Goal: Register for event/course

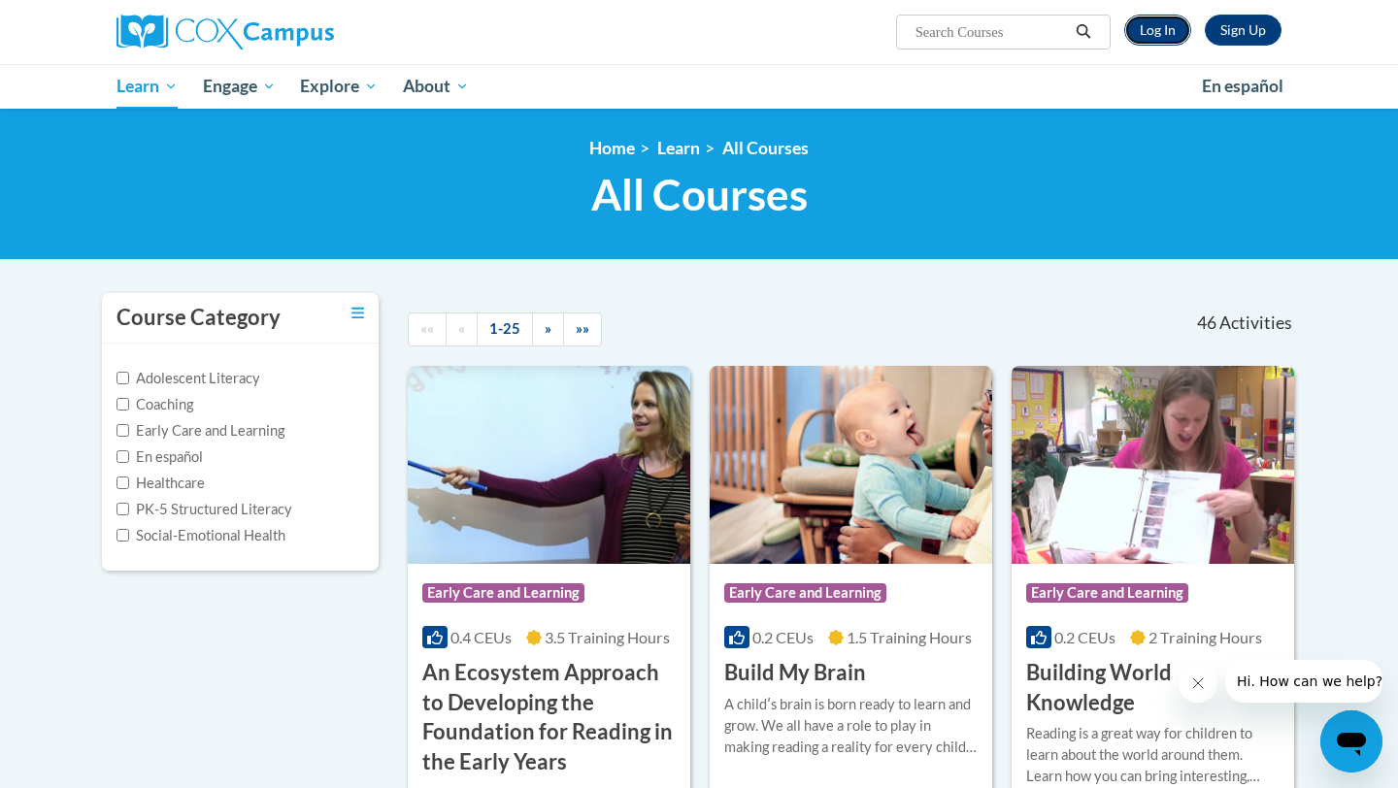
click at [1149, 33] on link "Log In" at bounding box center [1157, 30] width 67 height 31
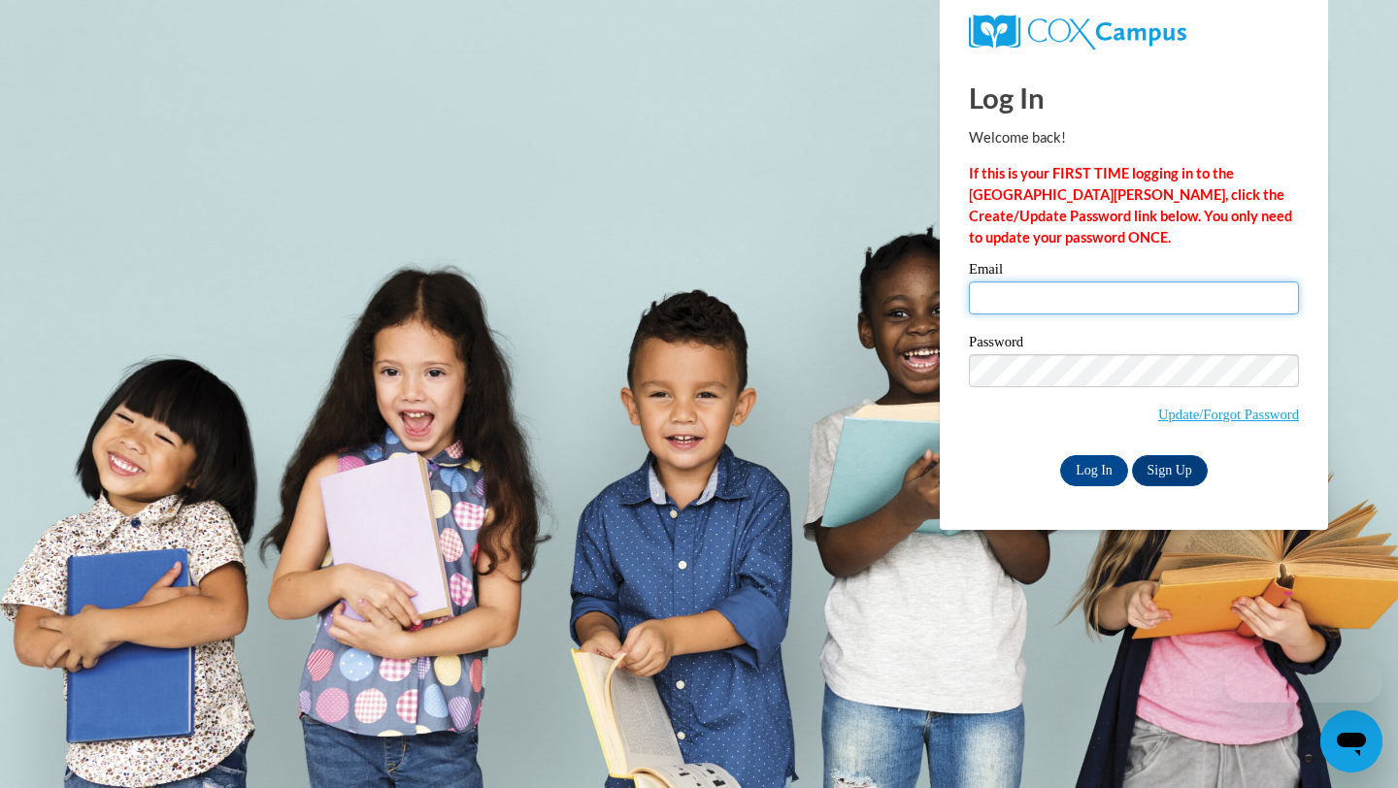
click at [995, 288] on input "Email" at bounding box center [1134, 298] width 330 height 33
type input "[EMAIL_ADDRESS][DOMAIN_NAME]"
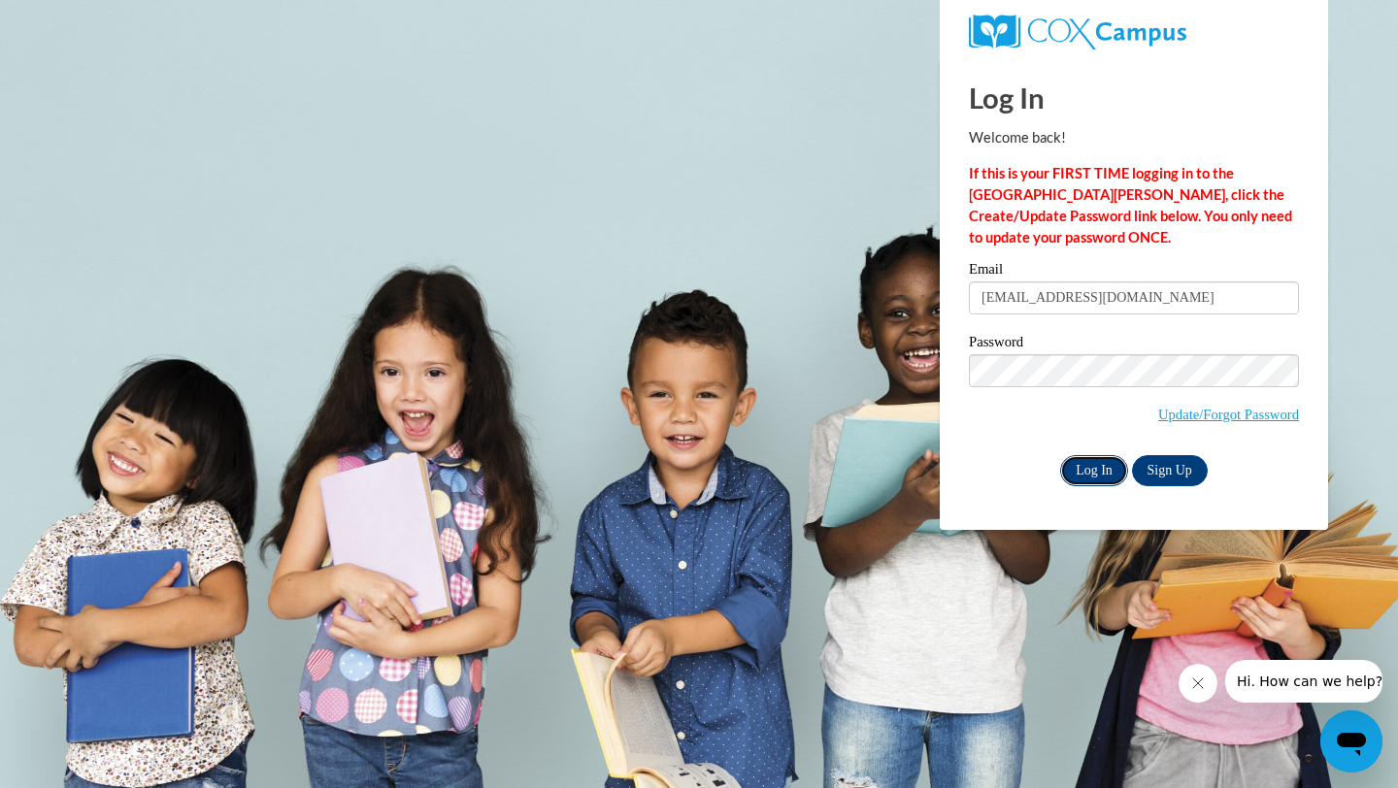
click at [1099, 466] on input "Log In" at bounding box center [1094, 470] width 68 height 31
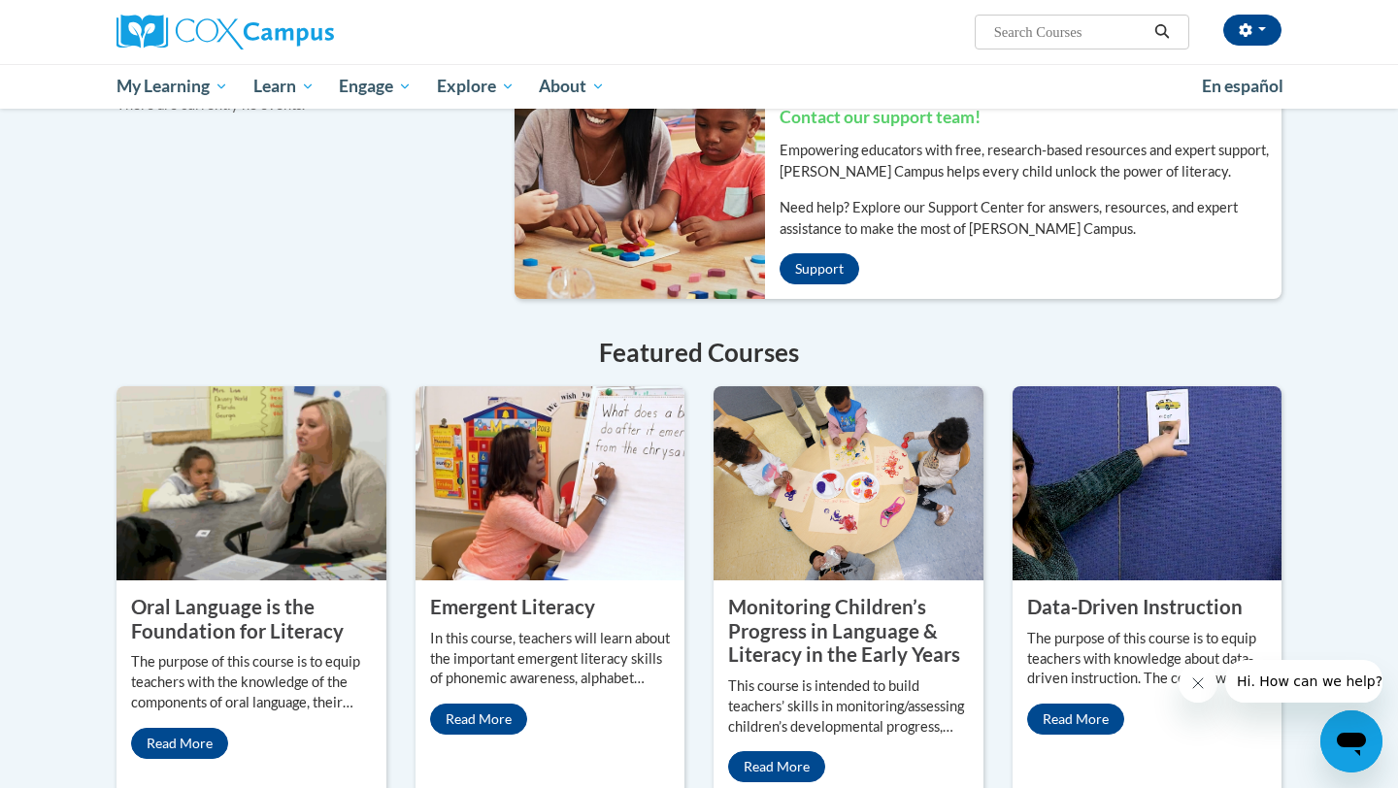
scroll to position [1313, 0]
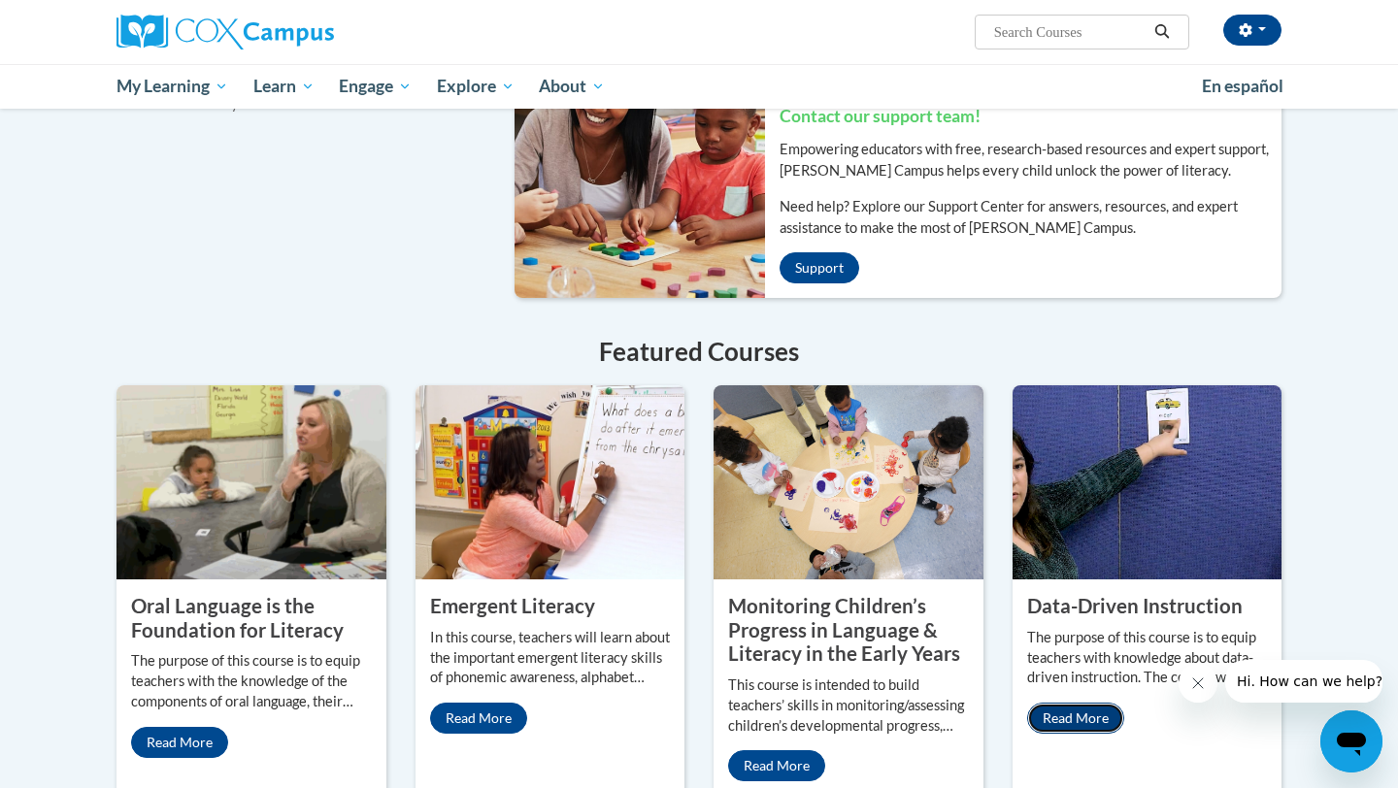
click at [1063, 703] on link "Read More" at bounding box center [1075, 718] width 97 height 31
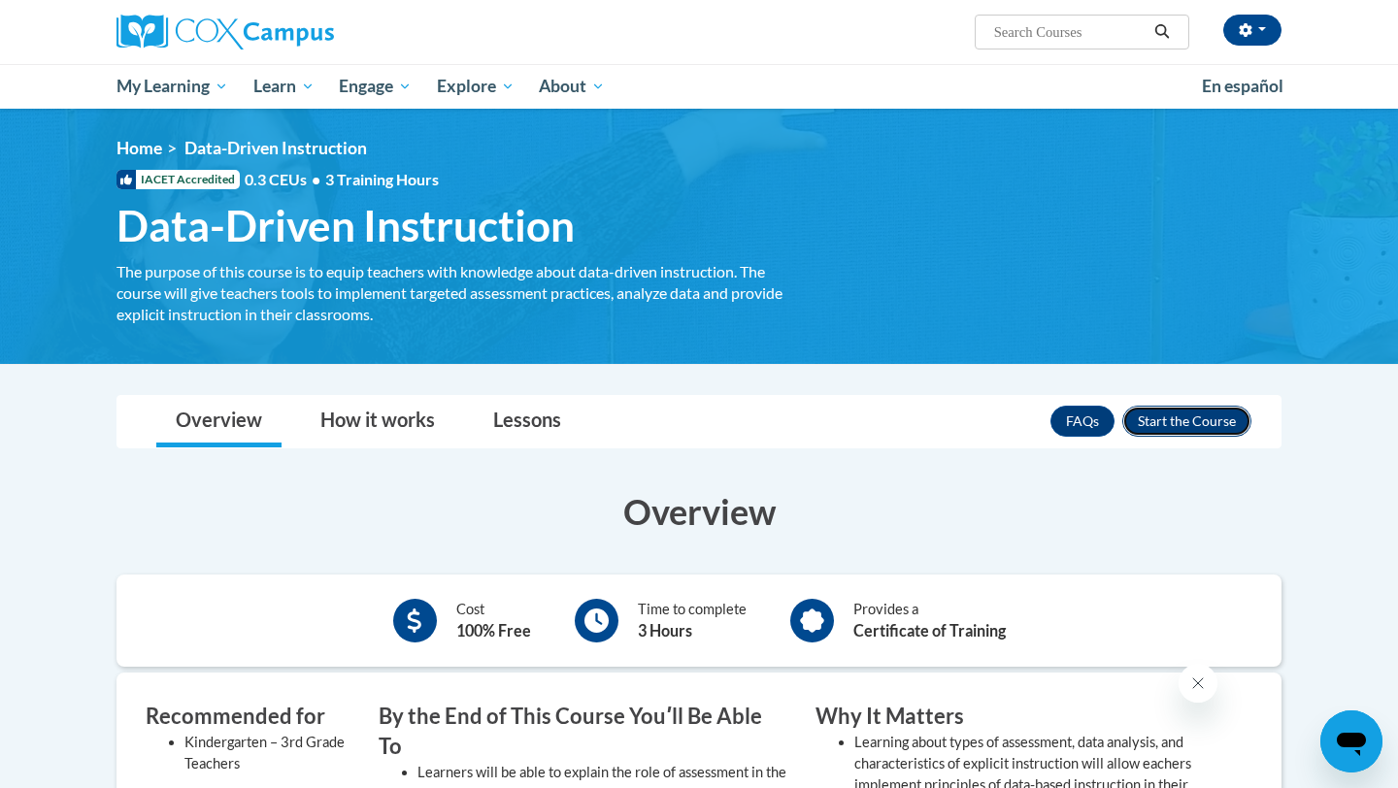
click at [1174, 428] on button "Enroll" at bounding box center [1186, 421] width 129 height 31
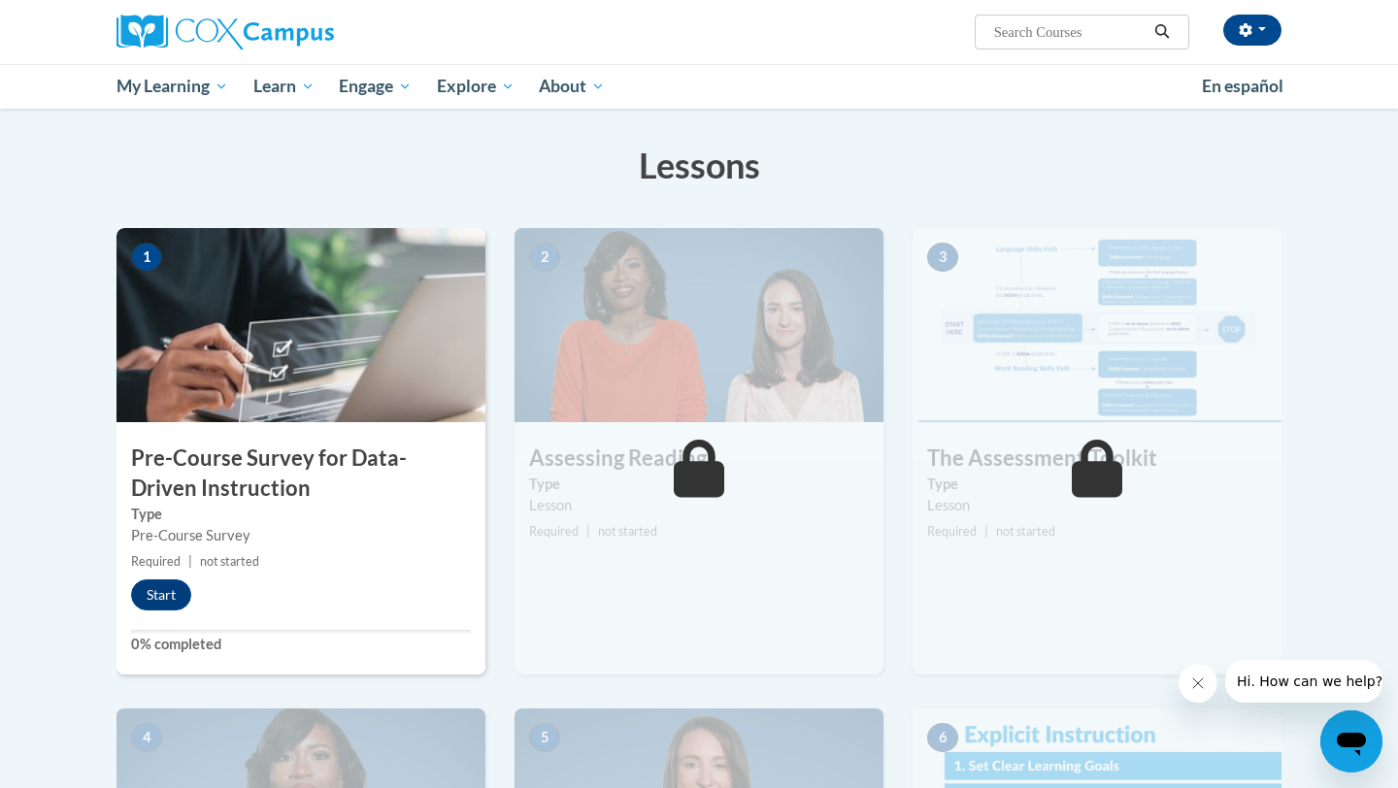
scroll to position [334, 0]
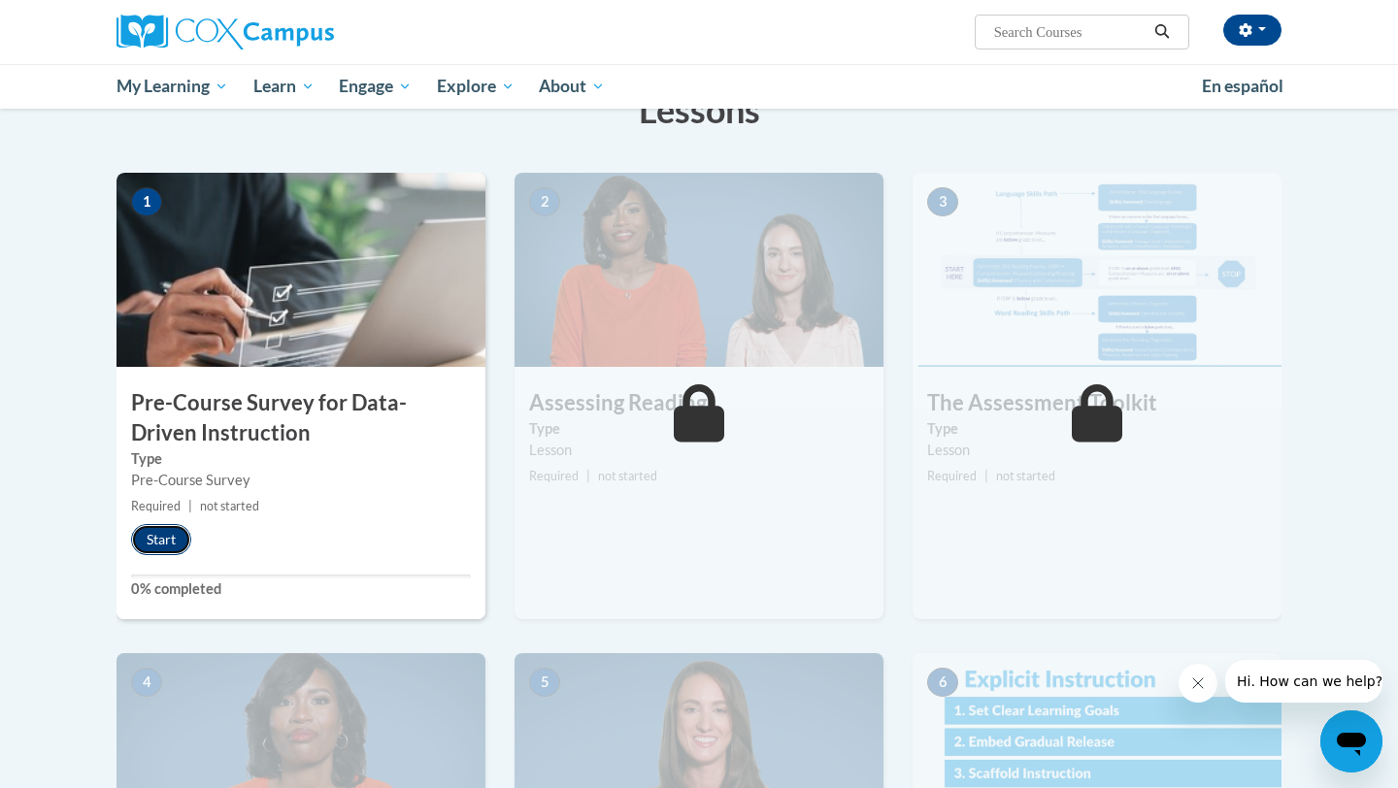
click at [157, 537] on button "Start" at bounding box center [161, 539] width 60 height 31
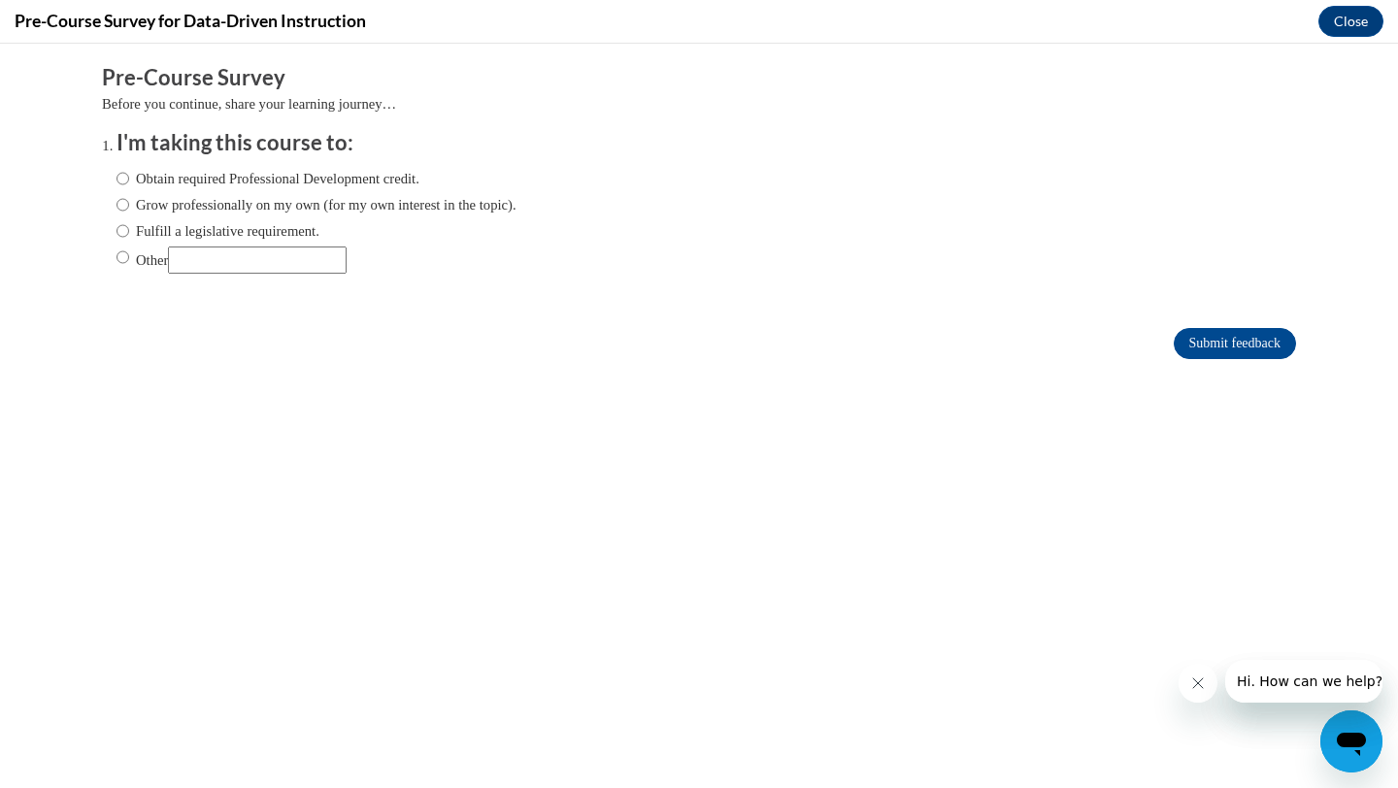
scroll to position [0, 0]
click at [135, 181] on label "Obtain required Professional Development credit." at bounding box center [268, 178] width 303 height 21
click at [129, 181] on input "Obtain required Professional Development credit." at bounding box center [123, 178] width 13 height 21
radio input "true"
click at [1256, 345] on input "Submit feedback" at bounding box center [1235, 343] width 122 height 31
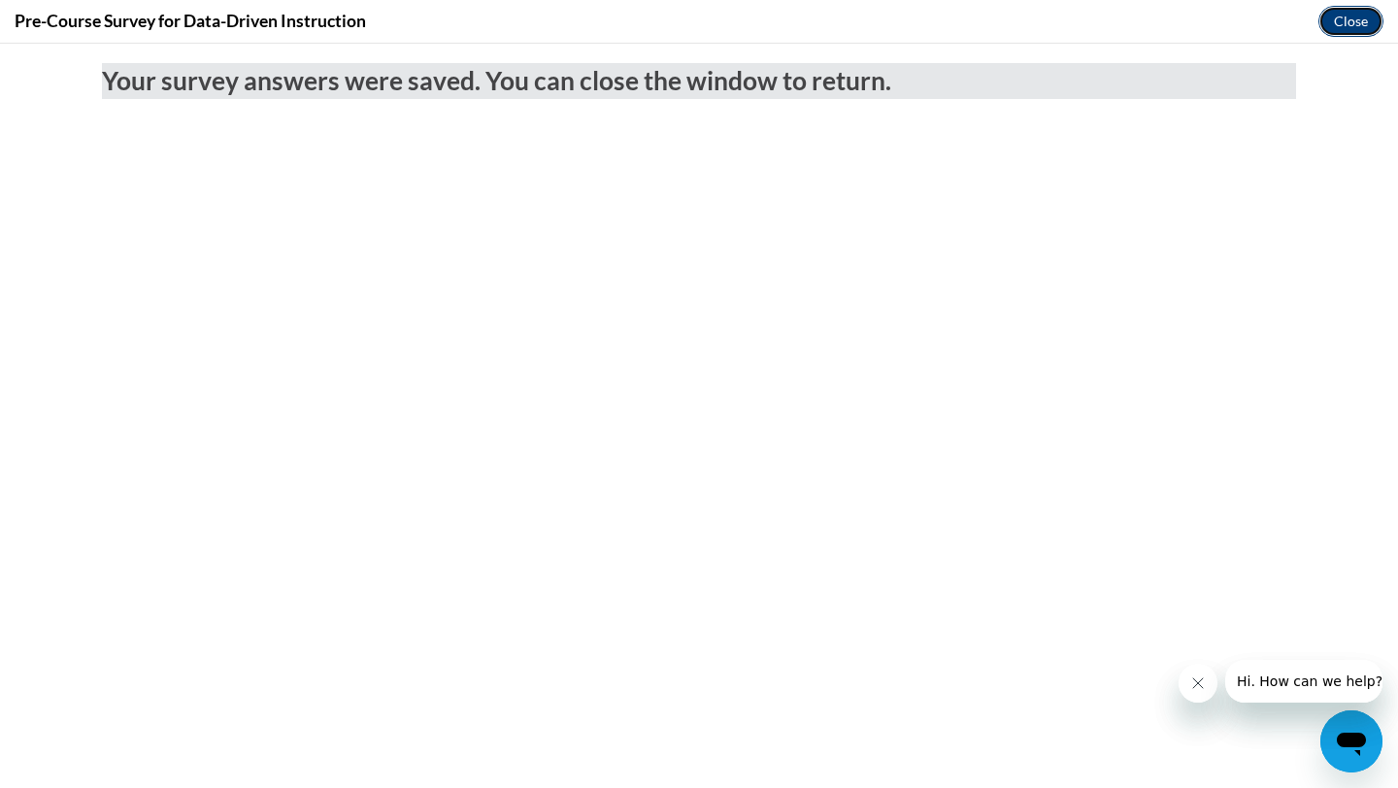
click at [1345, 17] on button "Close" at bounding box center [1351, 21] width 65 height 31
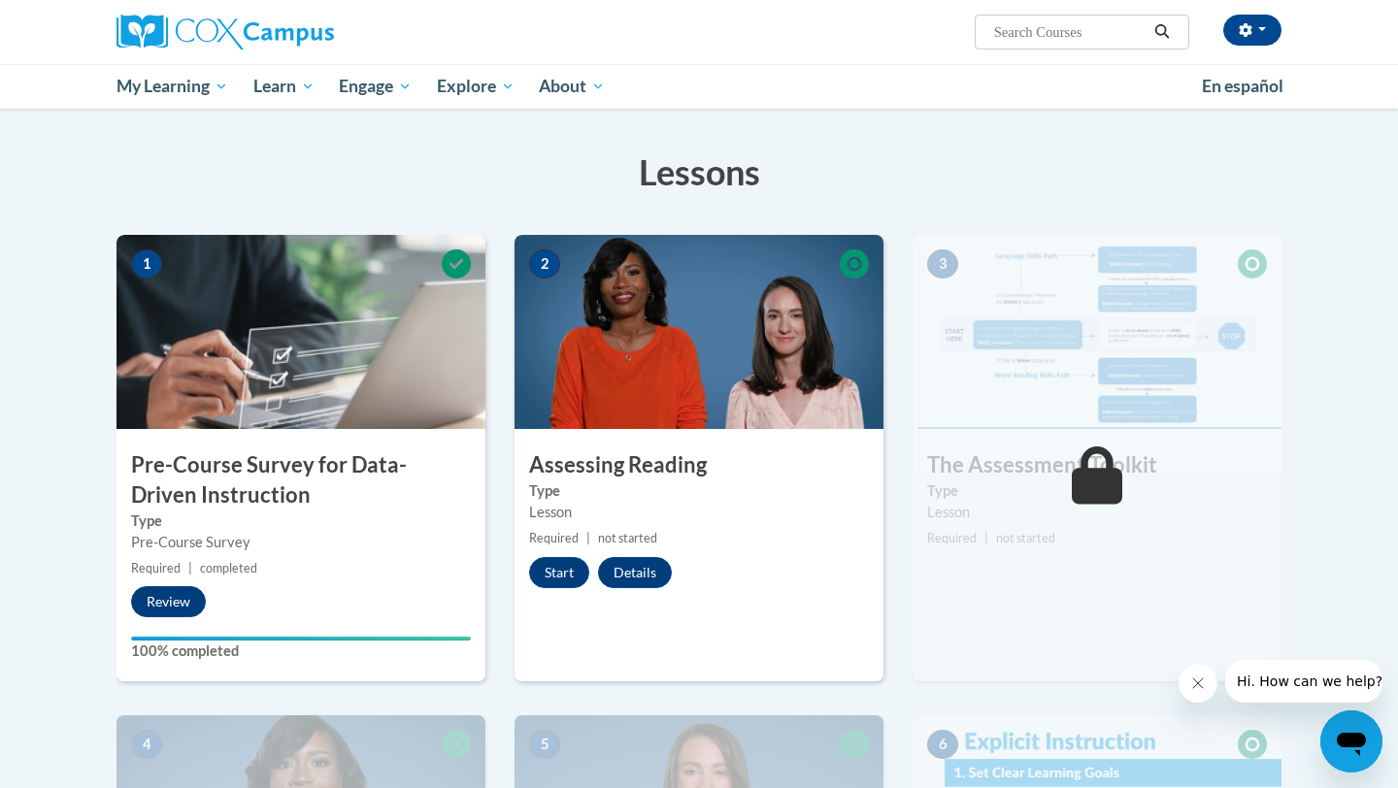
scroll to position [343, 0]
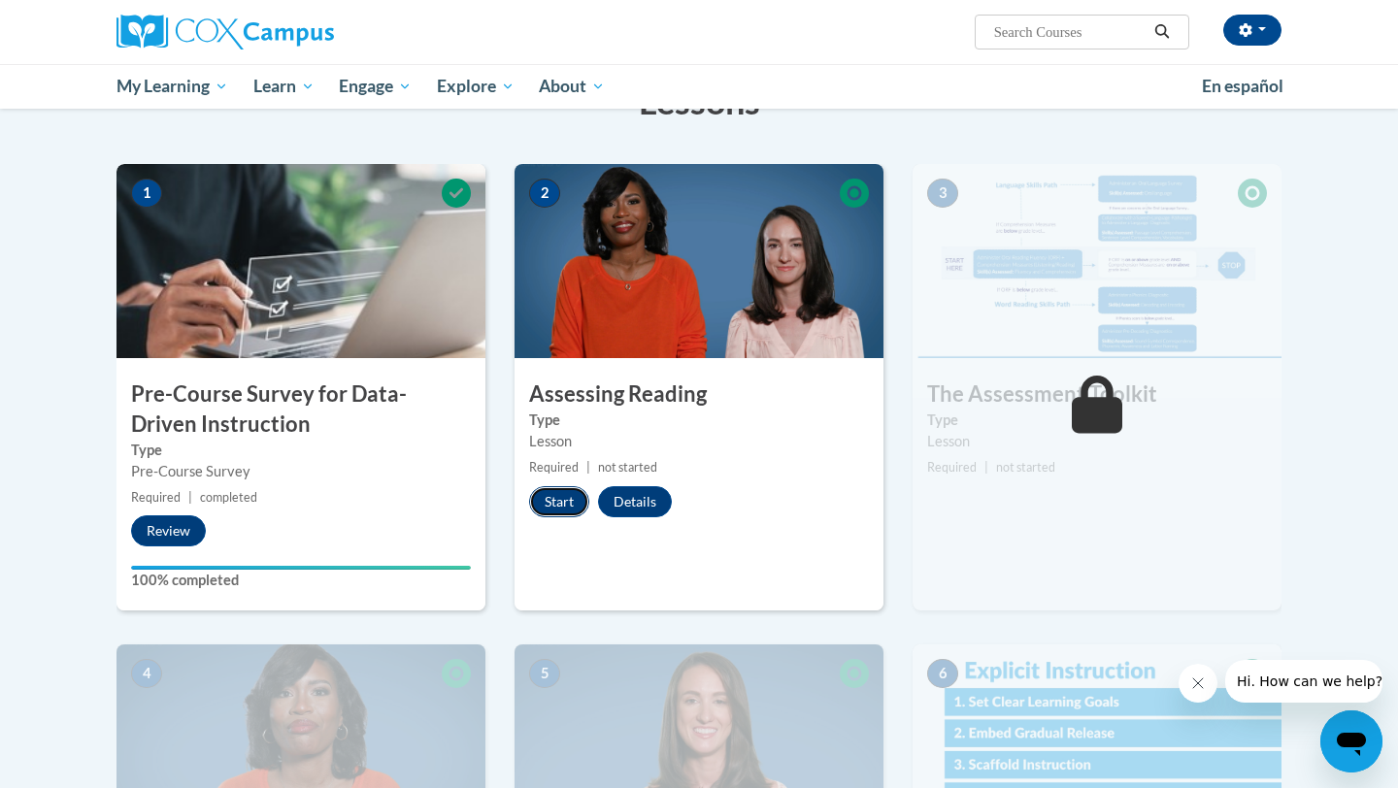
click at [575, 503] on button "Start" at bounding box center [559, 501] width 60 height 31
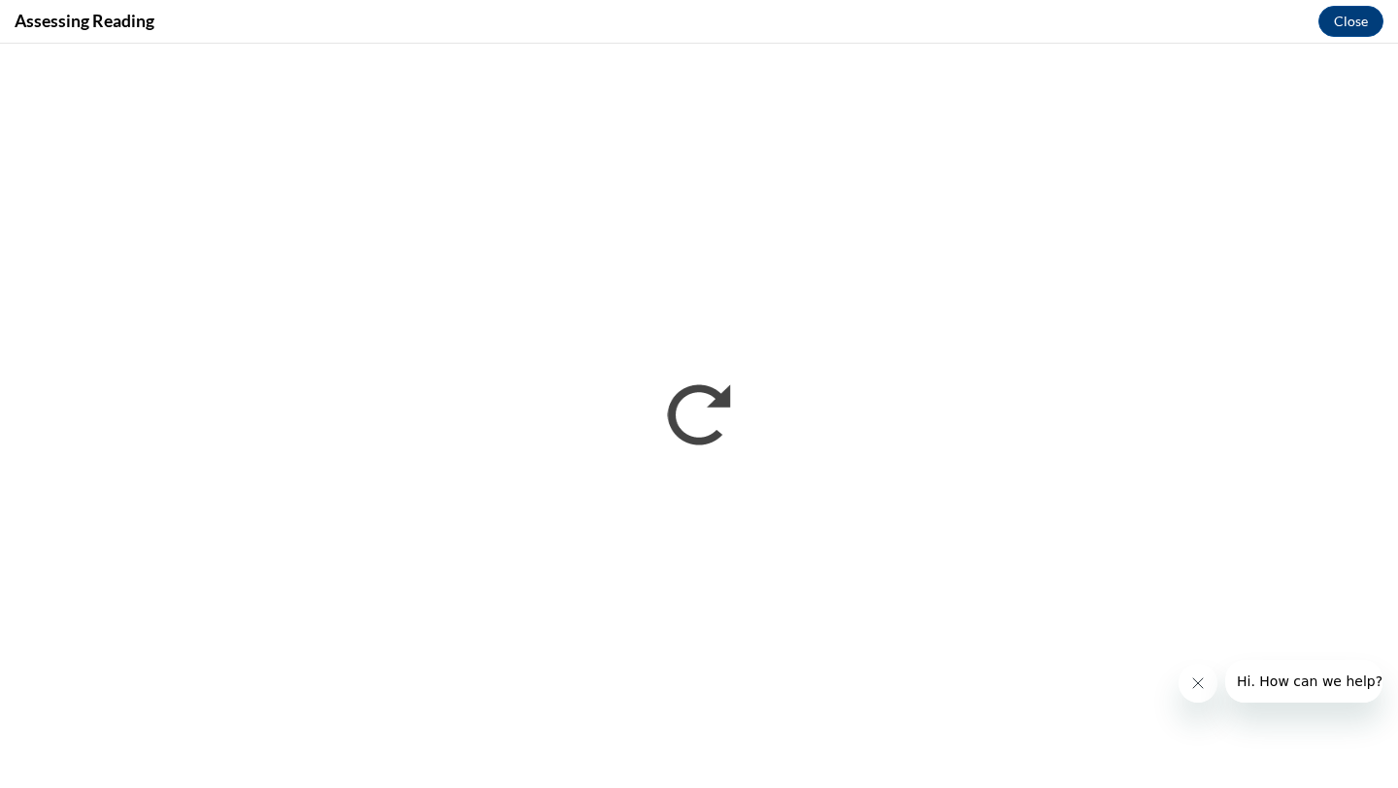
scroll to position [0, 0]
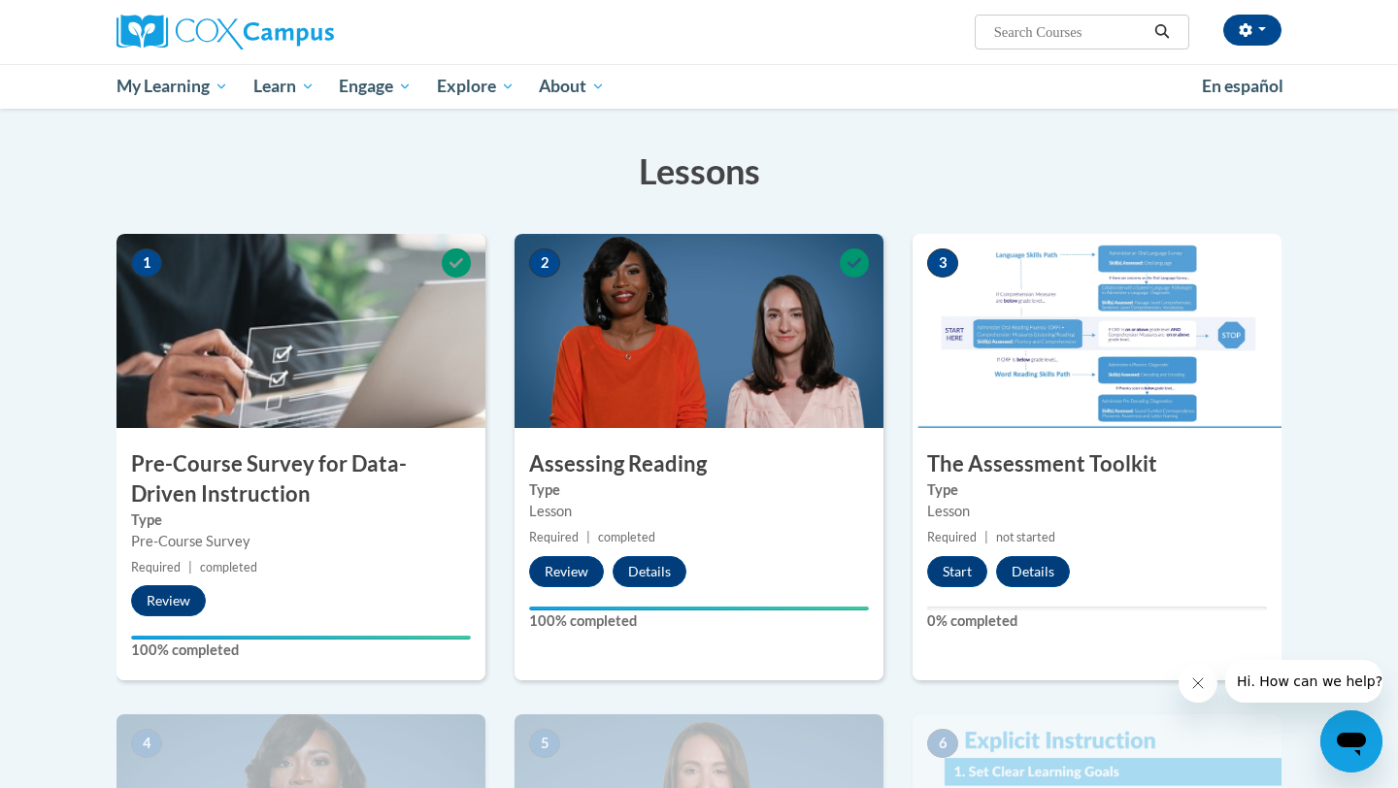
scroll to position [244, 0]
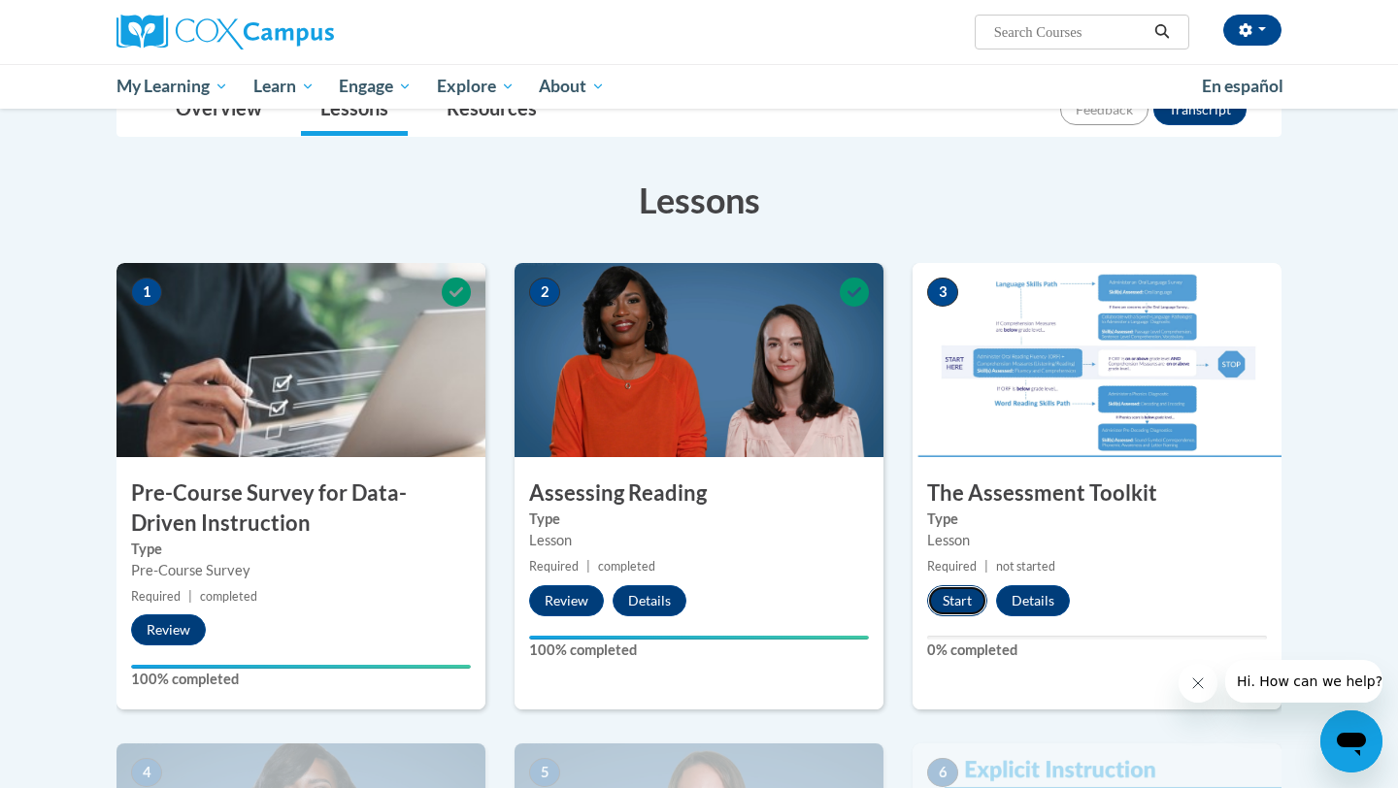
click at [960, 602] on button "Start" at bounding box center [957, 601] width 60 height 31
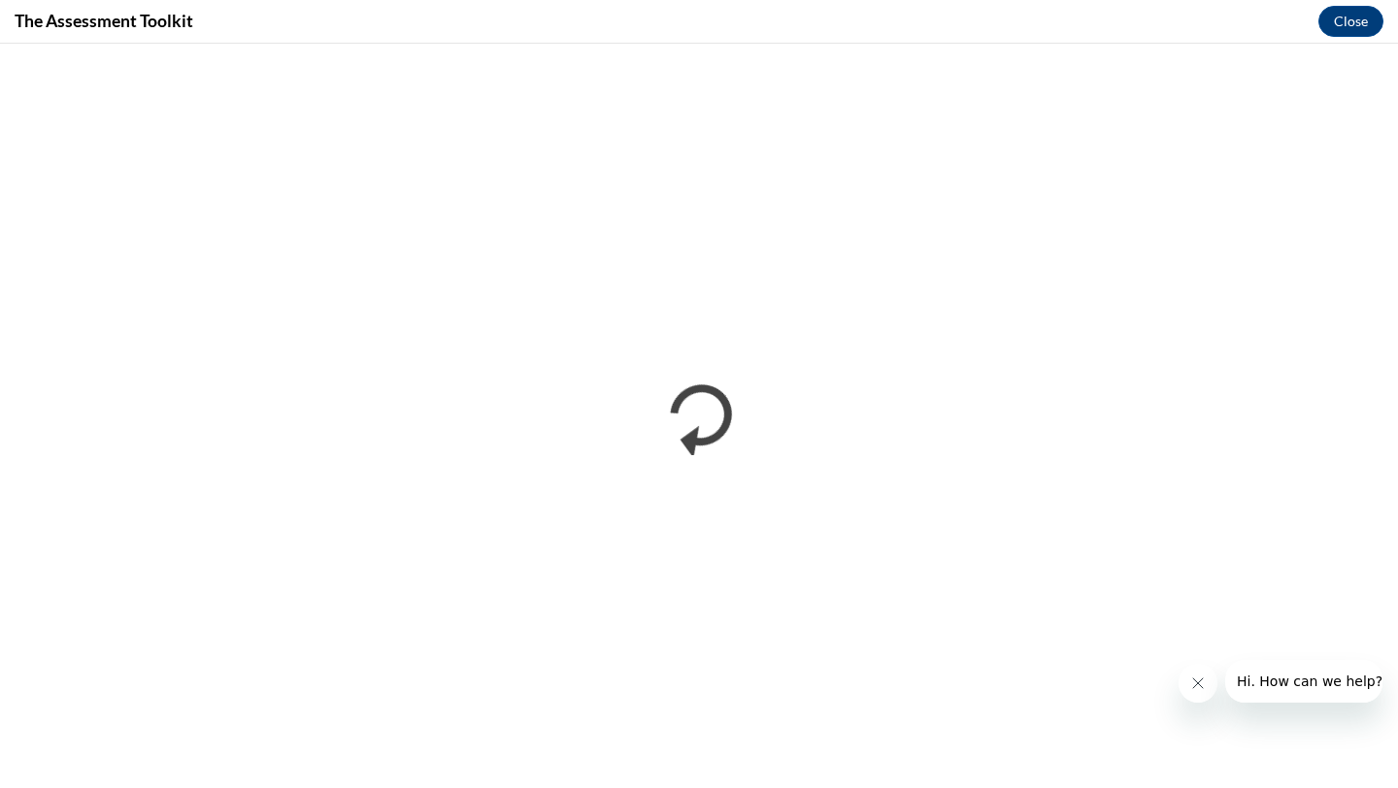
scroll to position [0, 0]
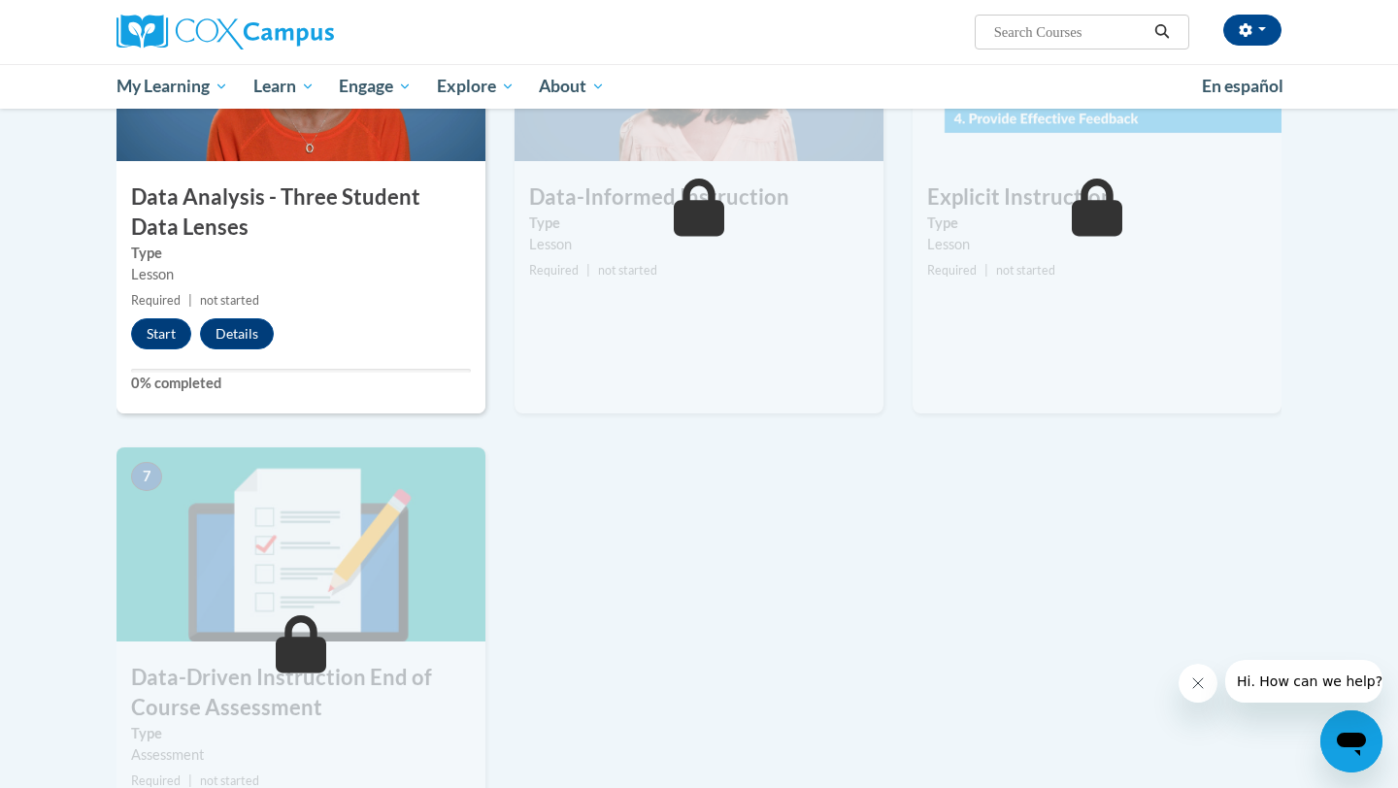
scroll to position [1022, 0]
click at [163, 328] on button "Start" at bounding box center [161, 333] width 60 height 31
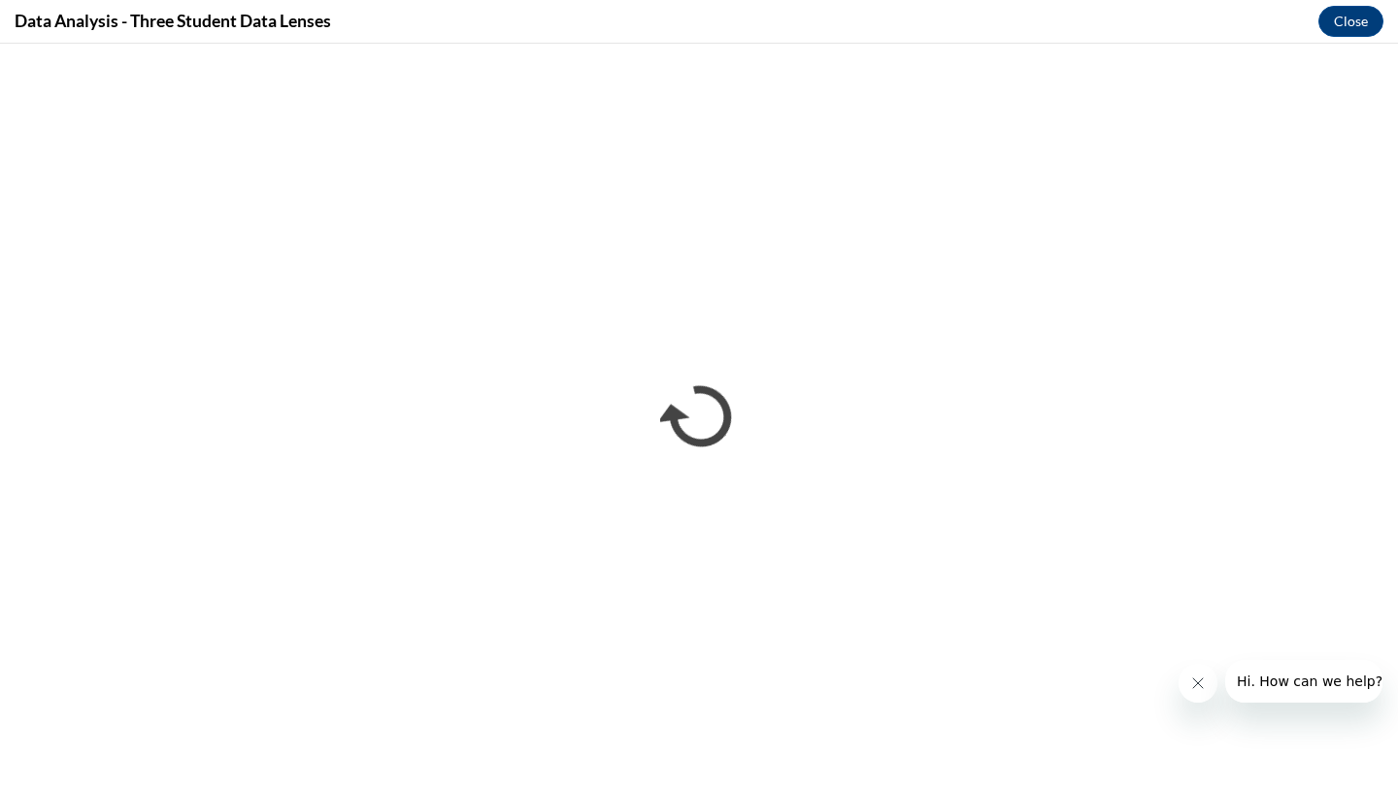
scroll to position [0, 0]
click at [1199, 689] on icon "Close message from company" at bounding box center [1198, 684] width 16 height 16
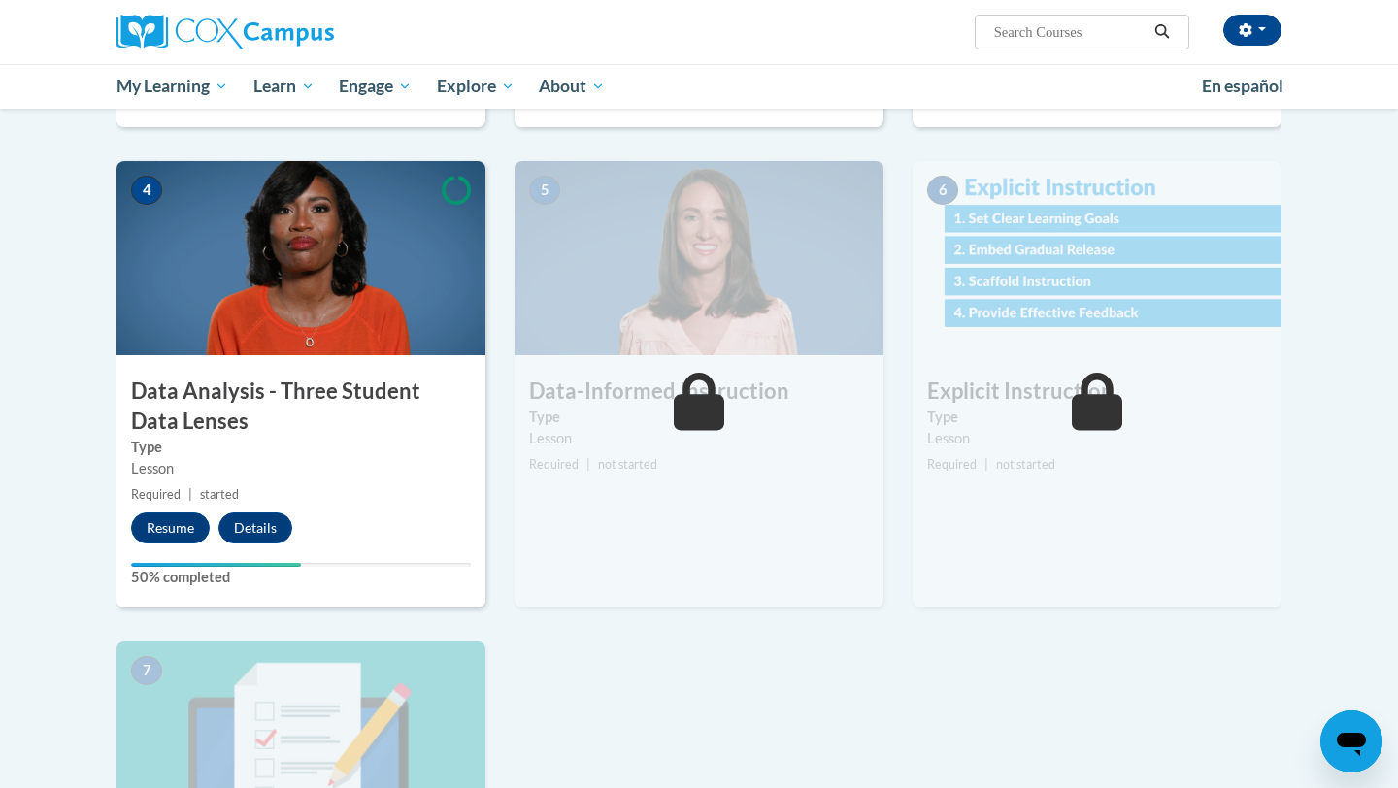
scroll to position [736, 0]
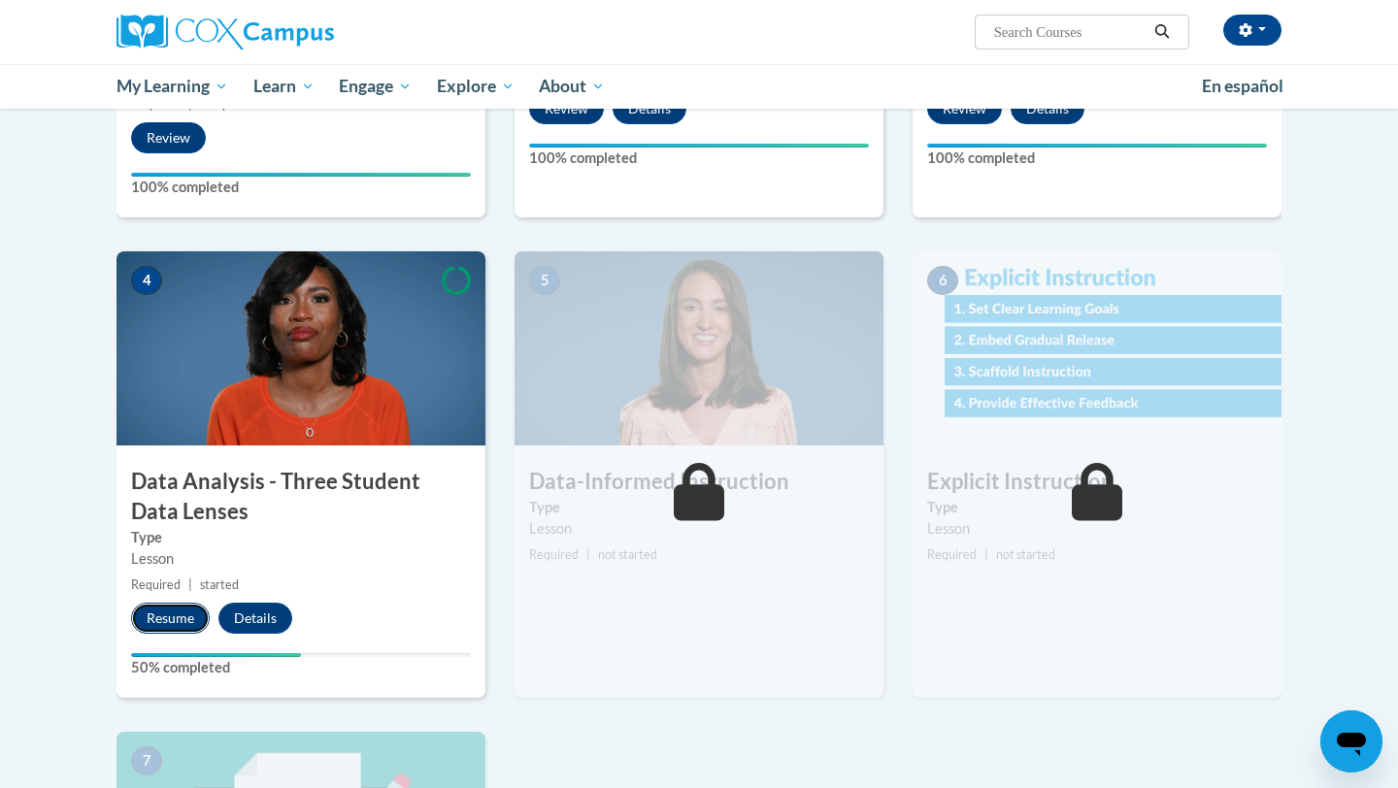
click at [178, 608] on button "Resume" at bounding box center [170, 618] width 79 height 31
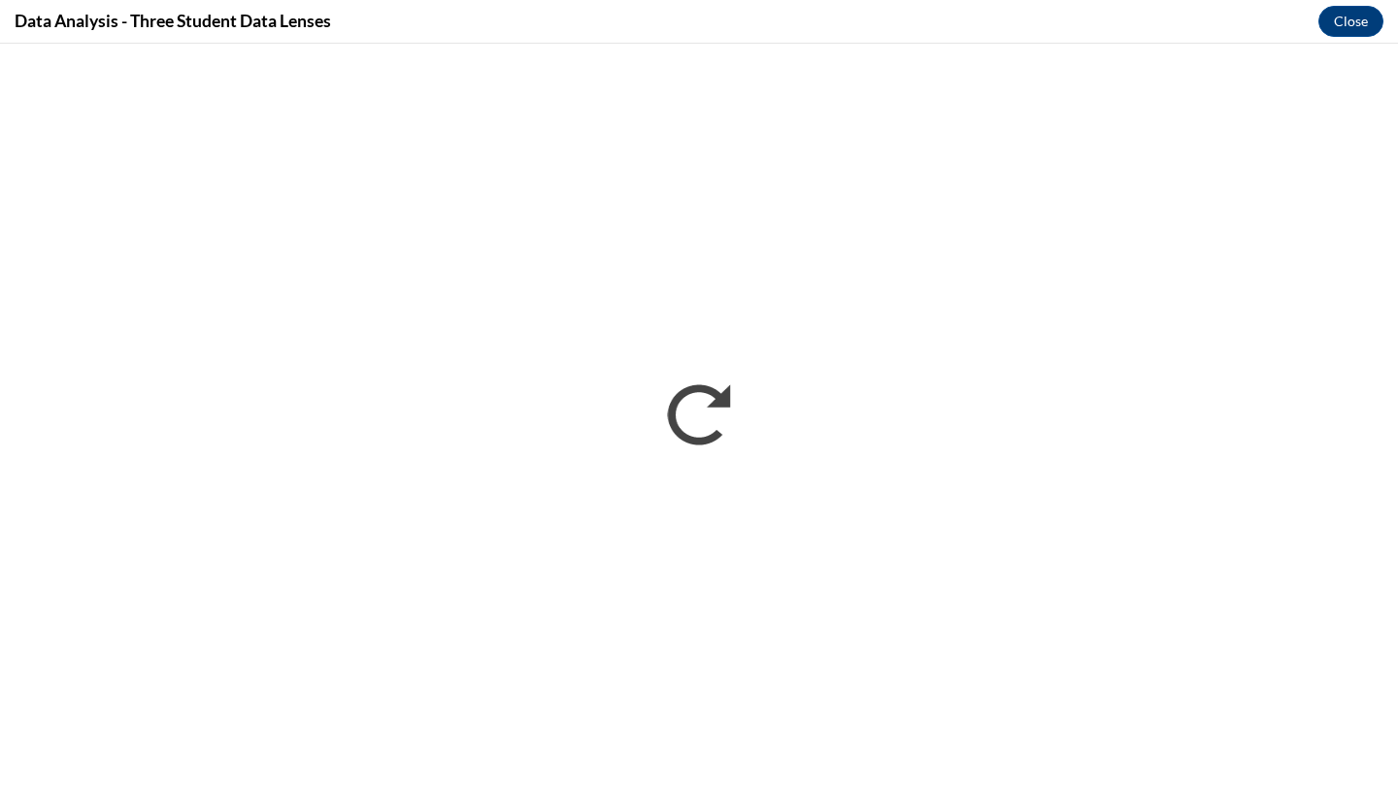
scroll to position [0, 0]
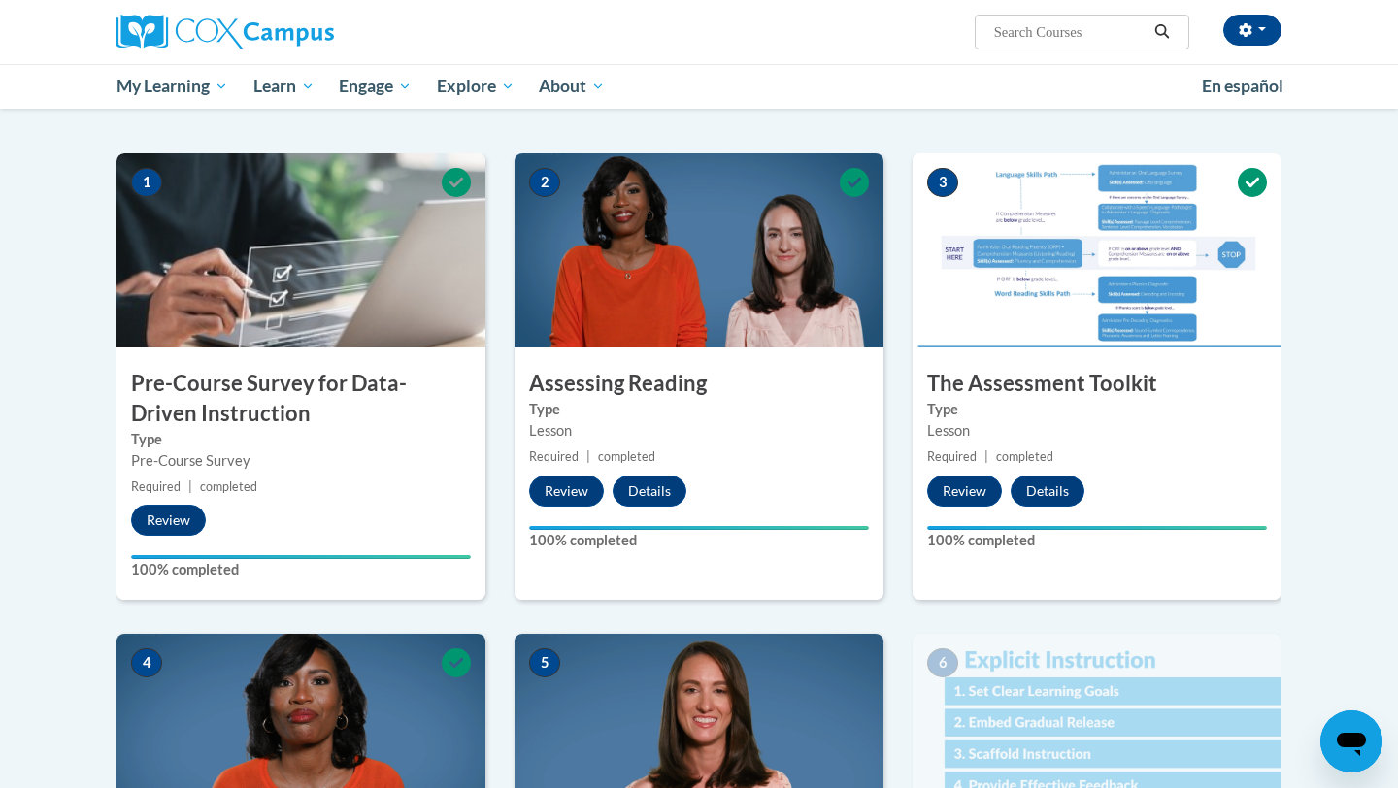
scroll to position [351, 0]
